Goal: Task Accomplishment & Management: Use online tool/utility

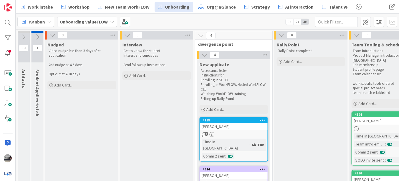
scroll to position [4, 80]
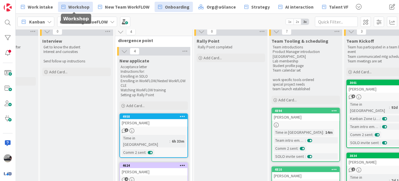
click at [76, 4] on span "Workshop" at bounding box center [78, 6] width 21 height 7
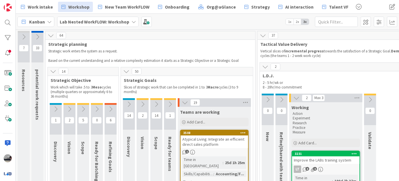
click at [130, 104] on icon at bounding box center [129, 104] width 6 height 6
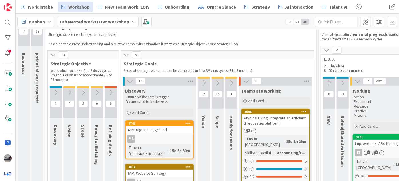
scroll to position [26, 0]
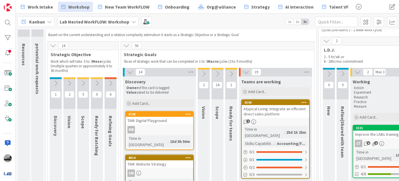
click at [204, 71] on icon at bounding box center [204, 74] width 6 height 6
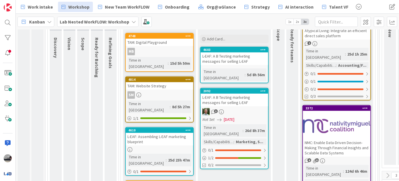
scroll to position [130, 0]
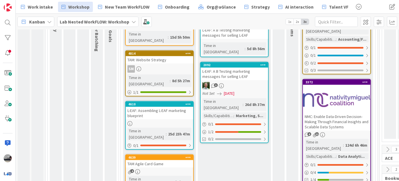
click at [158, 107] on div "L-EAF: Assembling L-EAF marketing blueprint" at bounding box center [159, 113] width 67 height 13
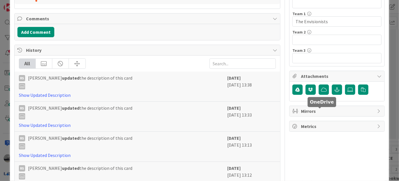
scroll to position [182, 0]
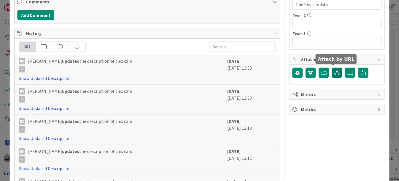
click at [335, 70] on icon "button" at bounding box center [337, 72] width 5 height 5
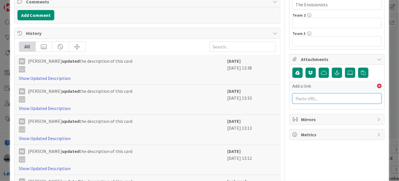
click at [298, 96] on input "text" at bounding box center [337, 98] width 89 height 10
paste input "[URL][DOMAIN_NAME]"
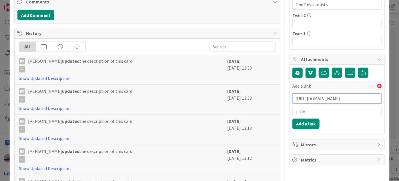
type input "[URL][DOMAIN_NAME]"
click at [302, 109] on input "text" at bounding box center [337, 111] width 89 height 10
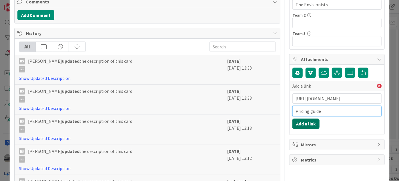
type input "Pricing guide"
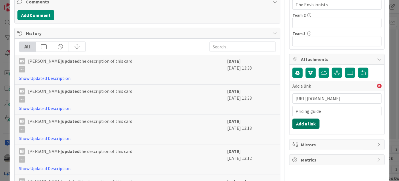
click at [299, 122] on button "Add a link" at bounding box center [306, 123] width 27 height 10
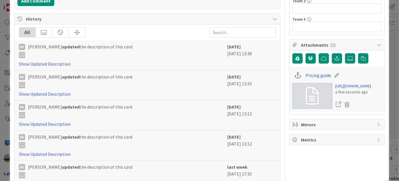
scroll to position [208, 0]
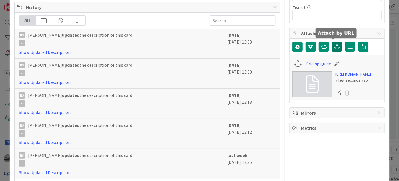
click at [332, 48] on button "button" at bounding box center [337, 46] width 10 height 10
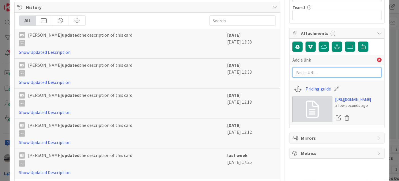
click at [296, 71] on input "text" at bounding box center [337, 72] width 89 height 10
paste input "[URL][DOMAIN_NAME]"
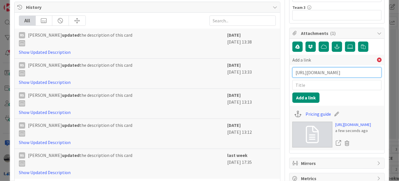
type input "[URL][DOMAIN_NAME]"
click at [303, 84] on input "text" at bounding box center [337, 85] width 89 height 10
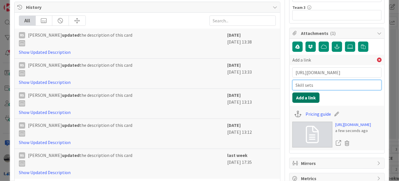
type input "Skill sets"
click at [303, 94] on button "Add a link" at bounding box center [306, 97] width 27 height 10
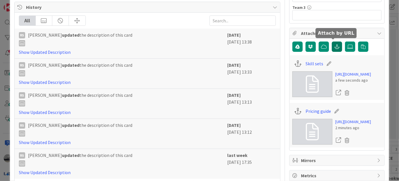
click at [335, 45] on icon "button" at bounding box center [337, 46] width 5 height 5
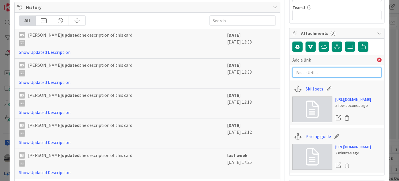
click at [305, 71] on input "text" at bounding box center [337, 72] width 89 height 10
paste input "[URL][DOMAIN_NAME]"
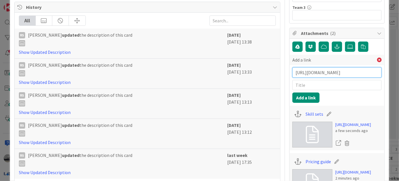
type input "[URL][DOMAIN_NAME]"
click at [307, 83] on input "text" at bounding box center [337, 85] width 89 height 10
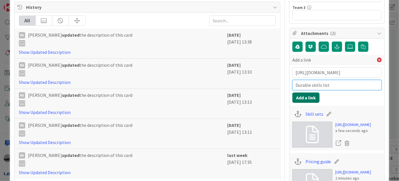
type input "Durable skills list"
click at [300, 95] on button "Add a link" at bounding box center [306, 97] width 27 height 10
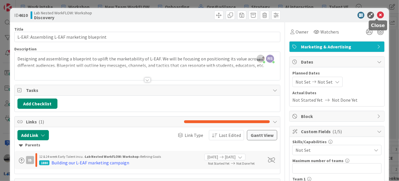
click at [377, 13] on icon at bounding box center [380, 15] width 7 height 7
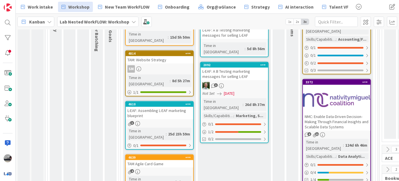
click at [245, 62] on div "2092" at bounding box center [234, 64] width 67 height 5
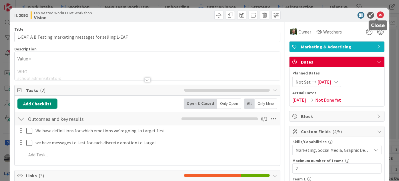
click at [377, 15] on icon at bounding box center [380, 15] width 7 height 7
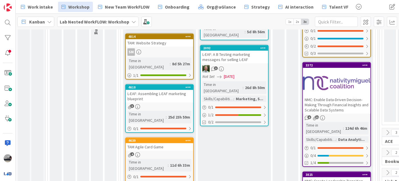
scroll to position [156, 0]
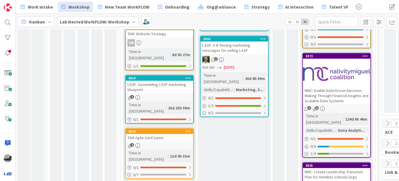
click at [158, 95] on div "3" at bounding box center [159, 97] width 67 height 5
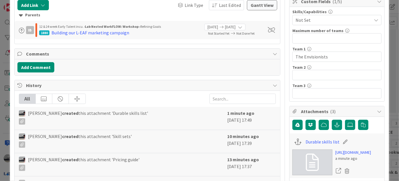
scroll to position [182, 0]
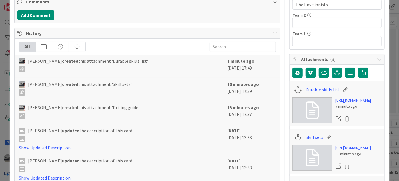
click at [341, 88] on icon at bounding box center [345, 90] width 8 height 6
click at [344, 123] on icon at bounding box center [347, 118] width 8 height 9
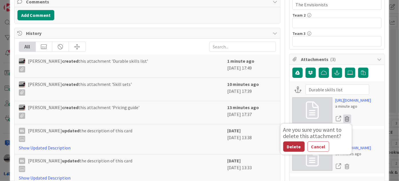
click at [284, 152] on button "Delete" at bounding box center [293, 146] width 21 height 10
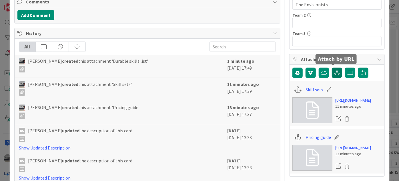
click at [335, 70] on icon "button" at bounding box center [337, 72] width 5 height 5
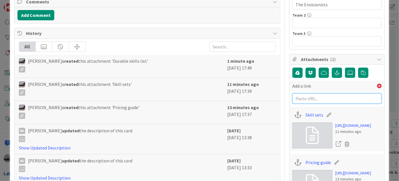
click at [314, 97] on input "text" at bounding box center [337, 98] width 89 height 10
paste input "[URL][DOMAIN_NAME]"
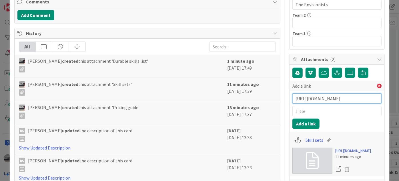
type input "[URL][DOMAIN_NAME]"
click at [303, 108] on input "text" at bounding box center [337, 111] width 89 height 10
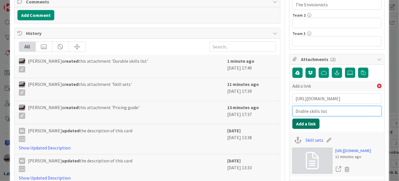
type input "Drable skills list"
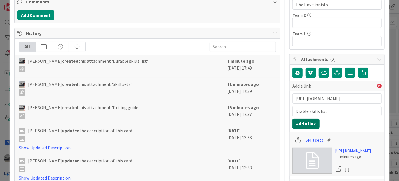
click at [307, 122] on button "Add a link" at bounding box center [306, 123] width 27 height 10
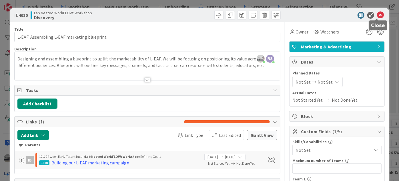
click at [379, 15] on icon at bounding box center [380, 15] width 7 height 7
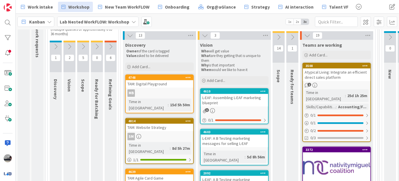
scroll to position [61, 0]
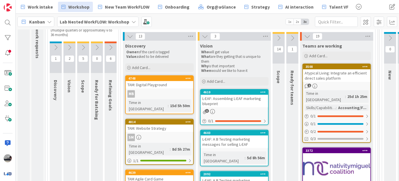
click at [252, 96] on div "L-EAF: Assembling L-EAF marketing blueprint" at bounding box center [234, 101] width 67 height 13
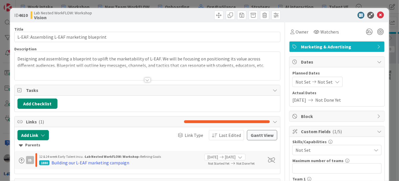
click at [147, 79] on div at bounding box center [147, 79] width 6 height 5
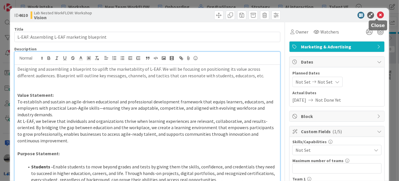
click at [377, 15] on icon at bounding box center [380, 15] width 7 height 7
